Goal: Find specific page/section: Find specific page/section

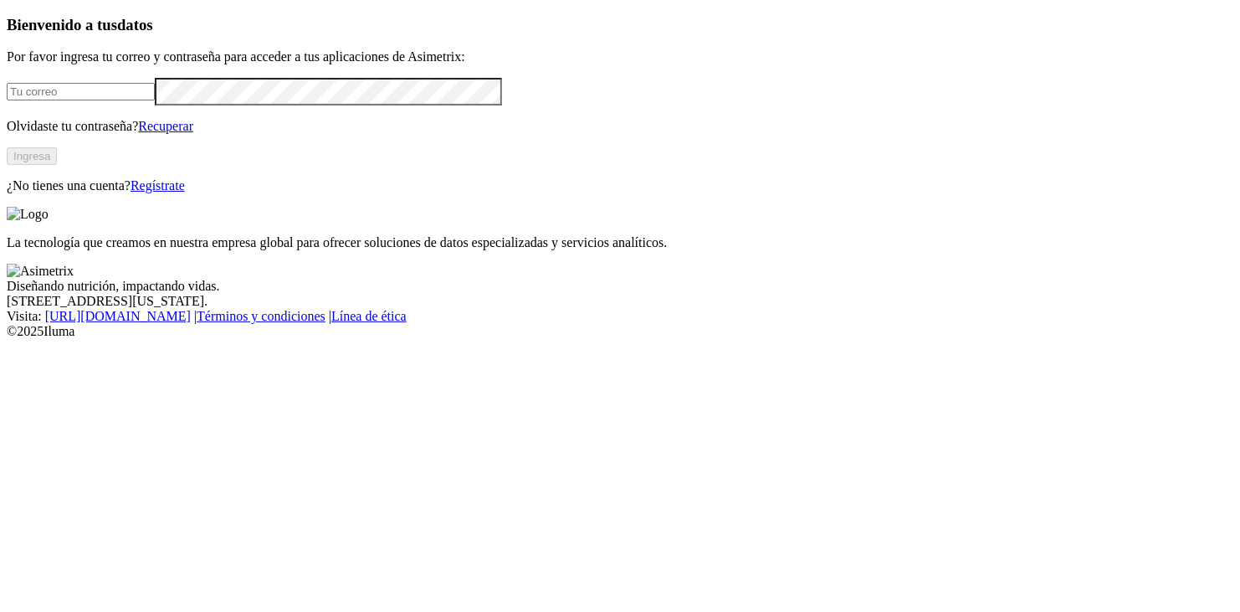
click at [136, 100] on input "email" at bounding box center [81, 92] width 148 height 18
type input "[EMAIL_ADDRESS][DOMAIN_NAME]"
click at [57, 165] on button "Ingresa" at bounding box center [32, 156] width 50 height 18
